Goal: Task Accomplishment & Management: Use online tool/utility

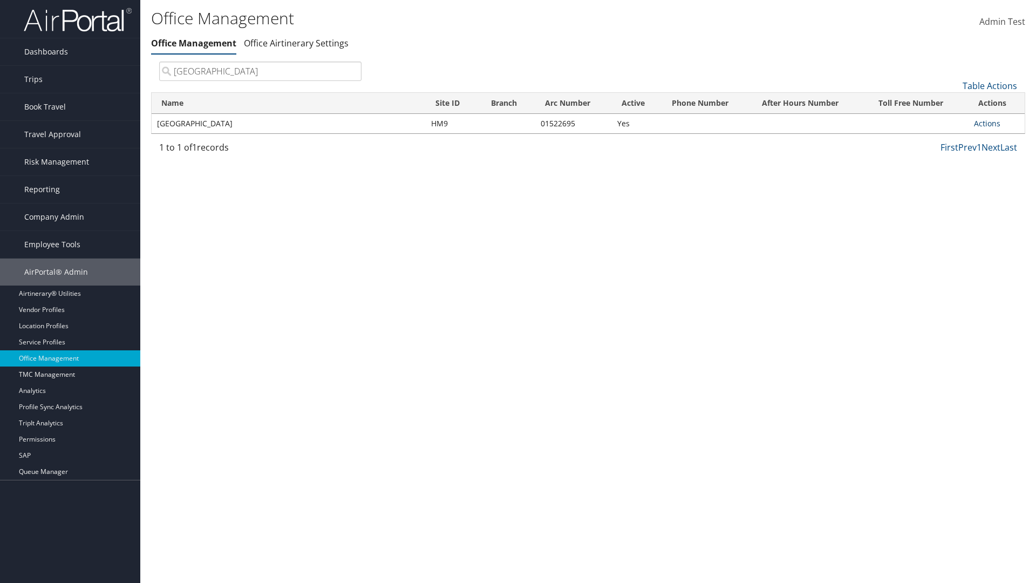
type input "[GEOGRAPHIC_DATA]"
click at [987, 123] on link "Actions" at bounding box center [987, 123] width 26 height 10
click at [951, 230] on link "Manage Office Queues" at bounding box center [951, 231] width 91 height 18
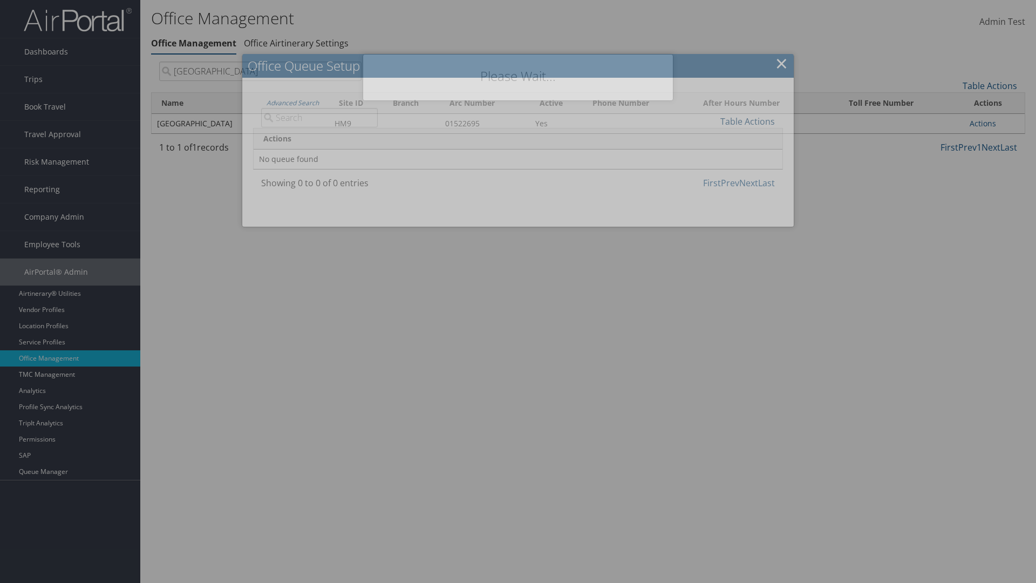
click at [747, 121] on link "Table Actions" at bounding box center [747, 121] width 55 height 12
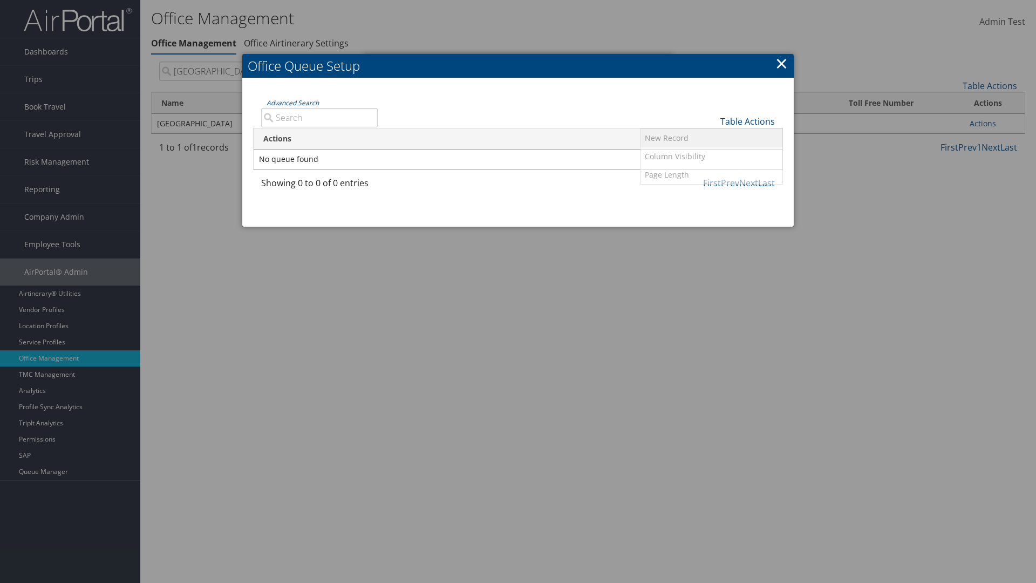
click at [711, 138] on link "New Record" at bounding box center [712, 138] width 142 height 18
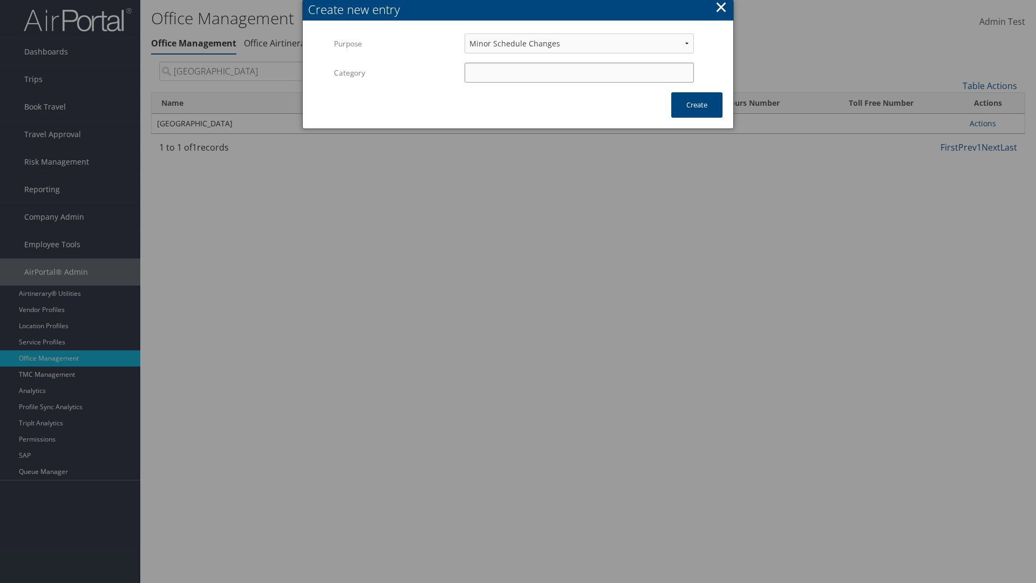
click at [579, 72] on input "Category" at bounding box center [579, 73] width 229 height 20
type input "test"
click at [697, 105] on button "Create" at bounding box center [696, 104] width 51 height 25
